Goal: Task Accomplishment & Management: Manage account settings

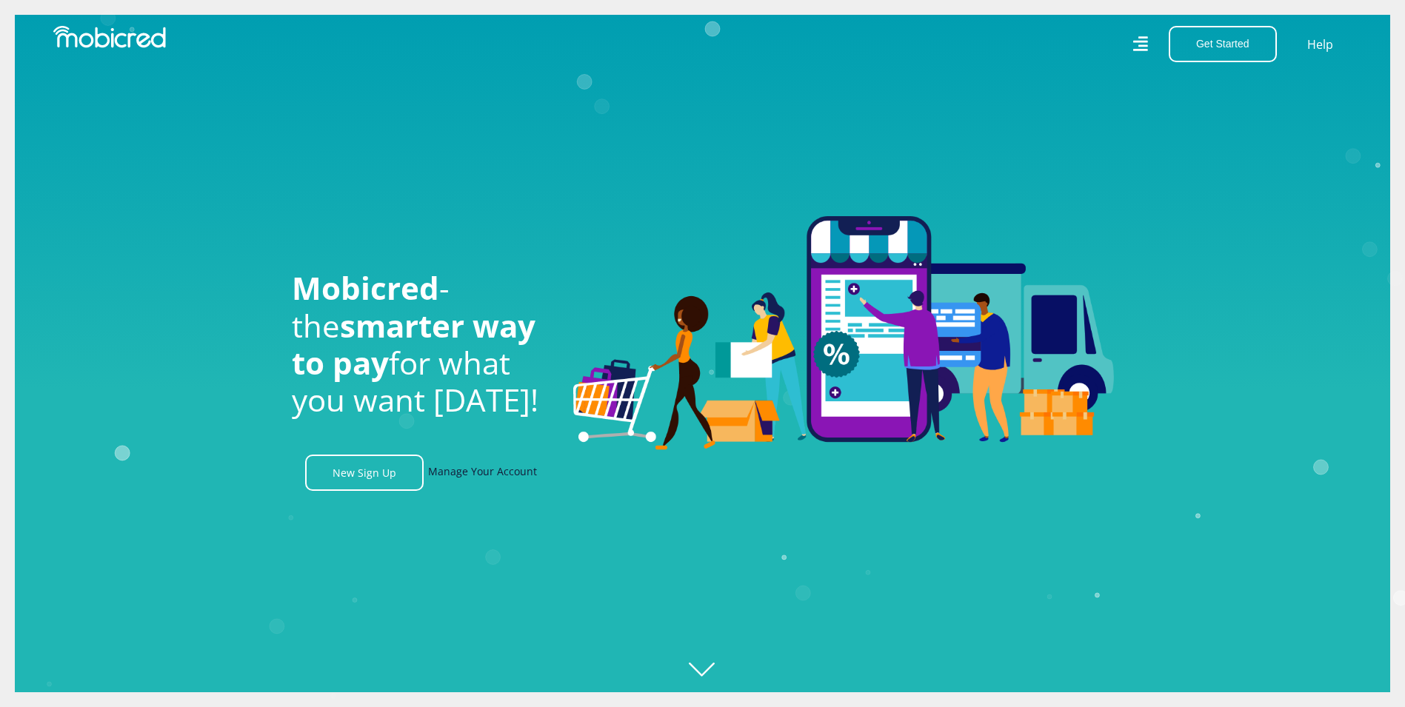
click at [503, 483] on link "Manage Your Account" at bounding box center [482, 473] width 109 height 36
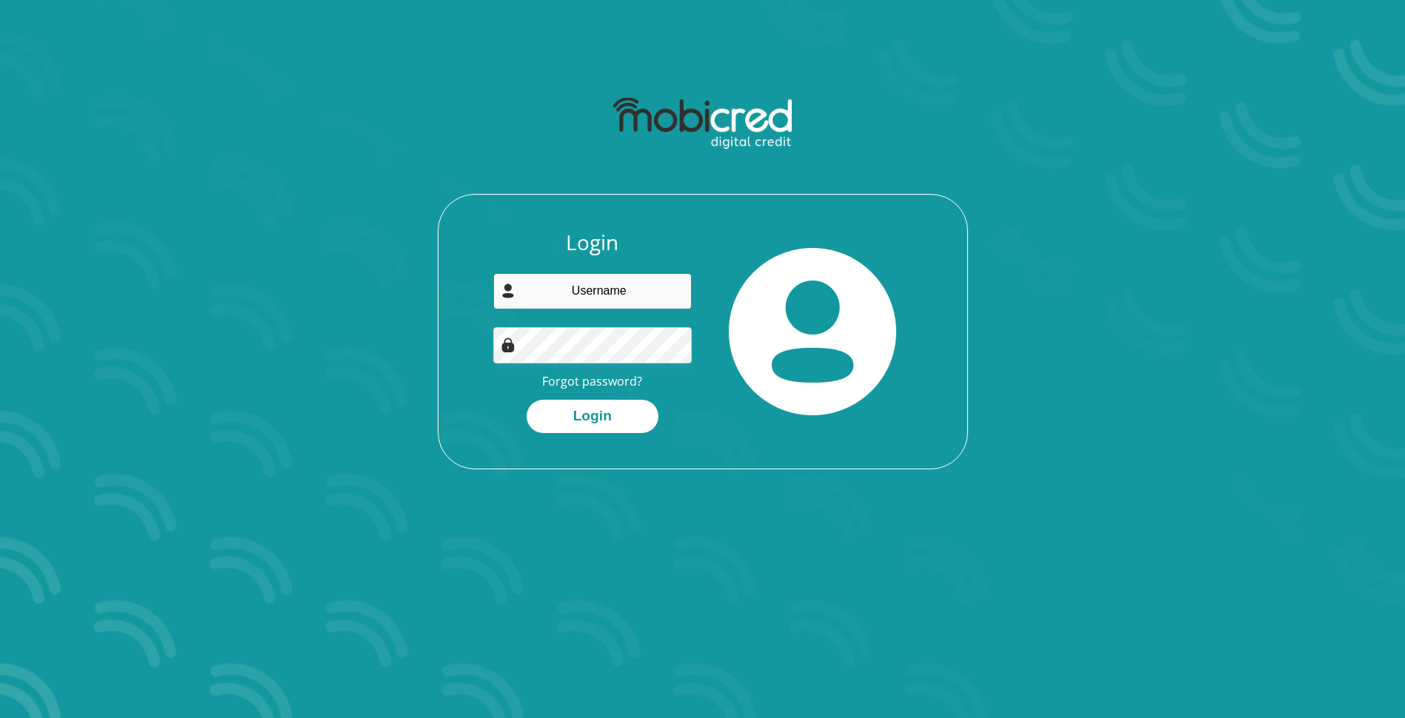
click at [584, 282] on input "email" at bounding box center [592, 291] width 198 height 36
type input "[PERSON_NAME][EMAIL_ADDRESS][PERSON_NAME][DOMAIN_NAME]"
click at [527, 400] on button "Login" at bounding box center [593, 416] width 132 height 33
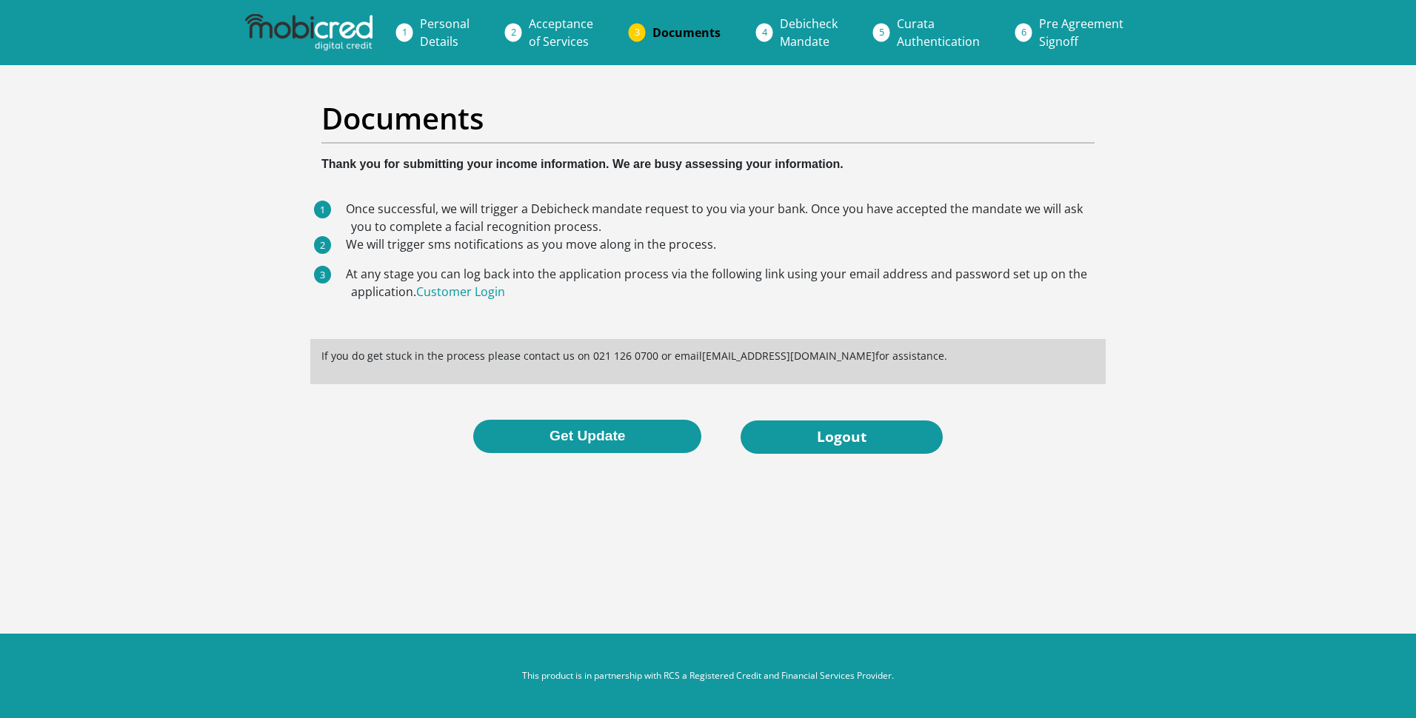
click at [641, 30] on li "Documents" at bounding box center [704, 33] width 127 height 30
click at [802, 27] on span "Debicheck Mandate" at bounding box center [809, 33] width 58 height 34
click at [484, 293] on link "Customer Login" at bounding box center [460, 292] width 89 height 16
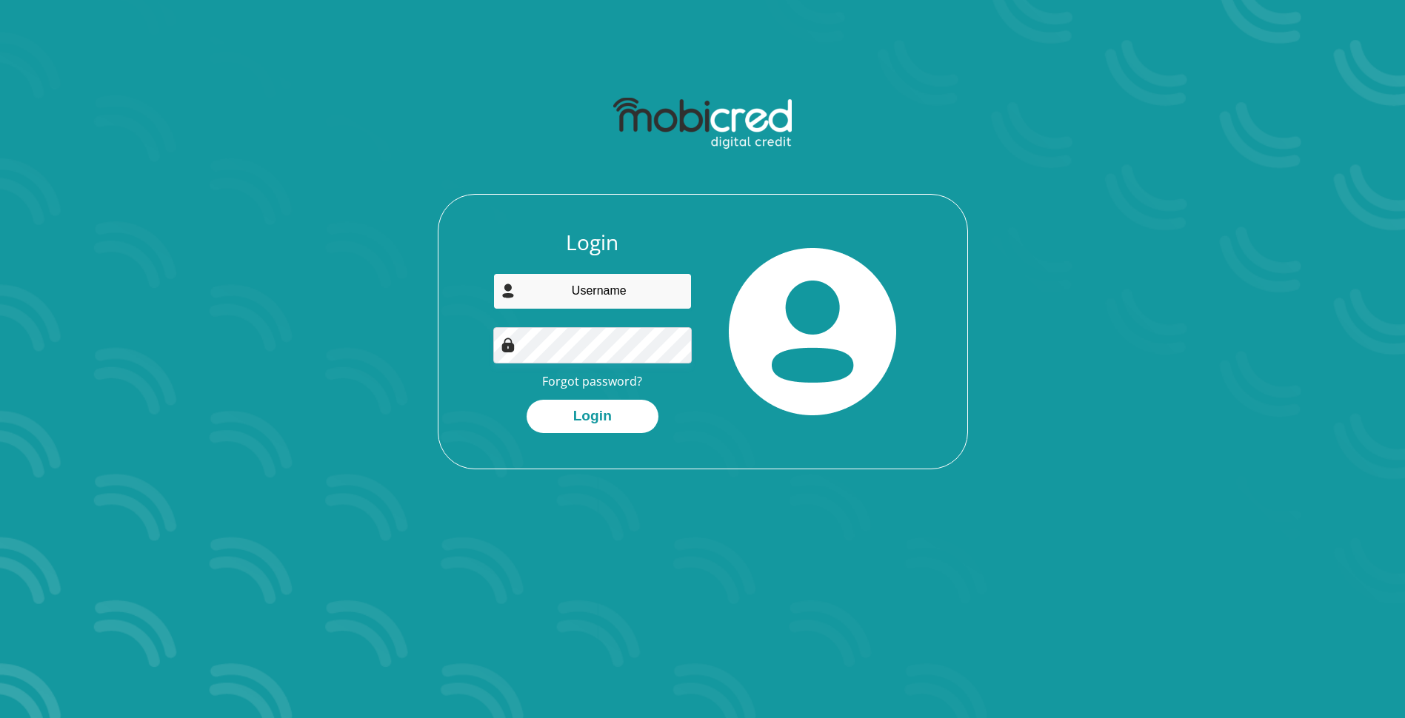
click at [626, 294] on input "email" at bounding box center [592, 291] width 198 height 36
